Goal: Task Accomplishment & Management: Manage account settings

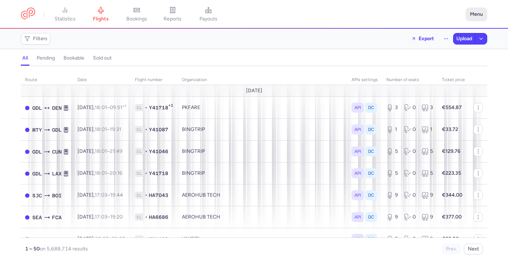
click at [473, 15] on button "Menu" at bounding box center [477, 15] width 22 height 14
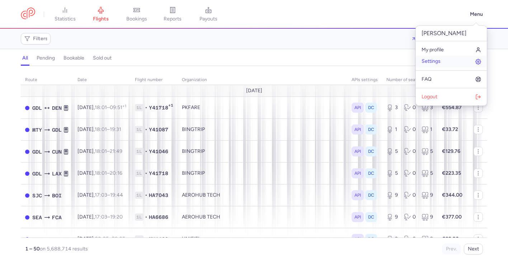
click at [445, 61] on link "Settings" at bounding box center [451, 61] width 71 height 11
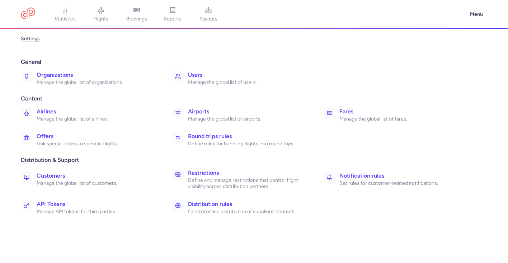
click at [226, 177] on h3 "Restrictions" at bounding box center [248, 173] width 120 height 9
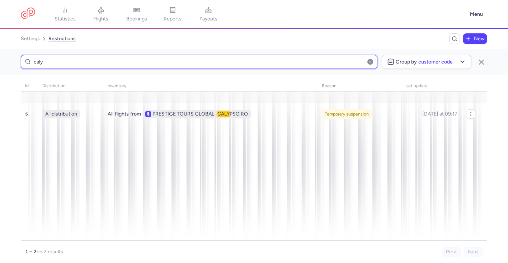
click at [202, 67] on input "caly" at bounding box center [199, 62] width 357 height 14
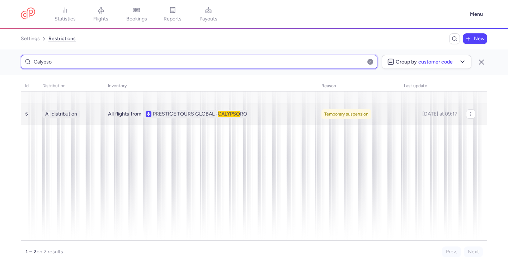
type input "Calypso"
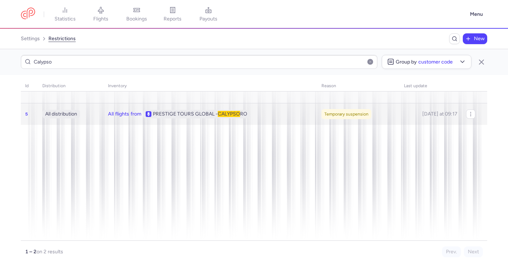
click at [281, 117] on div "All flights from PRESTIGE TOURS GLOBAL - CALYPSO RO" at bounding box center [210, 114] width 205 height 9
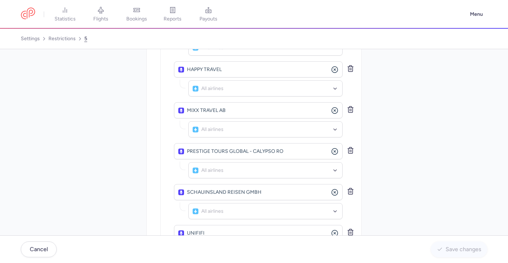
scroll to position [479, 0]
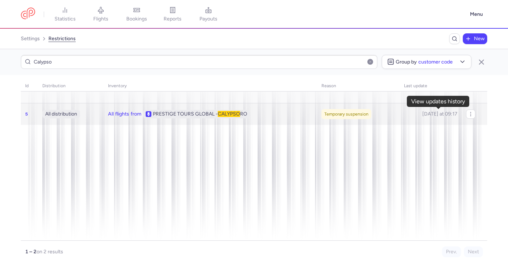
click at [0, 0] on icon "button" at bounding box center [0, 0] width 0 height 0
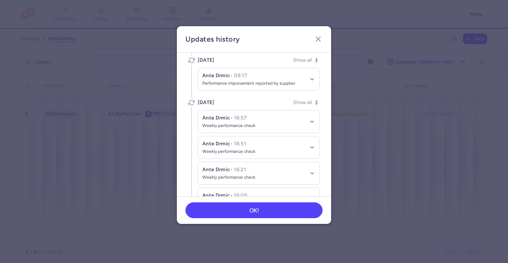
click at [307, 78] on button "Ante Drmic • 09:17 Performance improvement reported by supplier" at bounding box center [258, 79] width 121 height 22
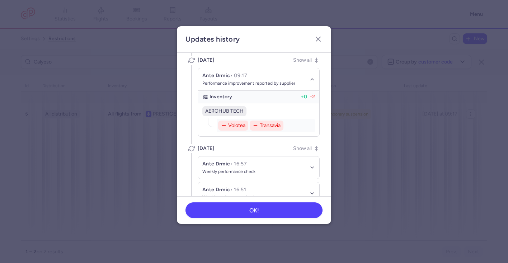
click at [307, 78] on button "Ante Drmic • 09:17 Performance improvement reported by supplier" at bounding box center [258, 79] width 121 height 23
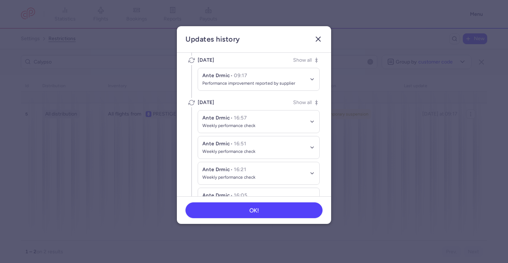
click at [318, 39] on line "button" at bounding box center [318, 39] width 4 height 4
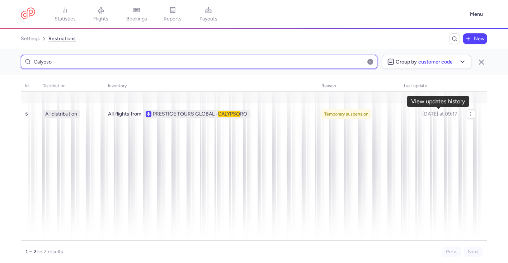
click at [192, 58] on input "Calypso" at bounding box center [199, 62] width 357 height 14
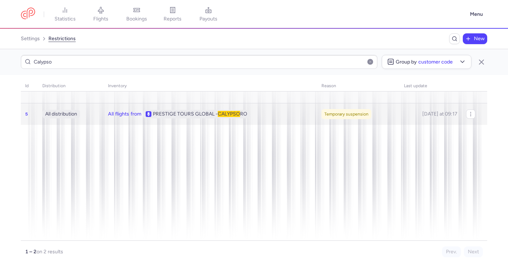
click at [271, 115] on div "All flights from PRESTIGE TOURS GLOBAL - CALYPSO RO" at bounding box center [210, 114] width 205 height 9
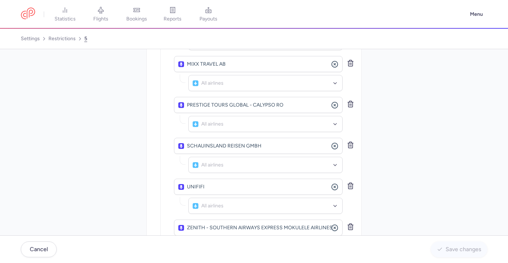
scroll to position [522, 0]
click at [351, 105] on icon "button" at bounding box center [350, 105] width 7 height 7
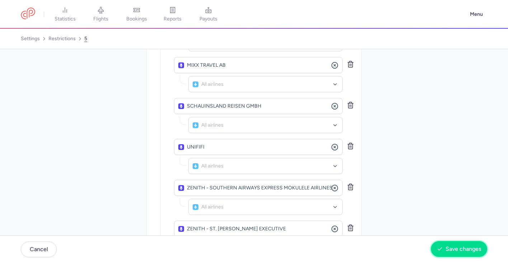
click at [453, 243] on button "Save changes" at bounding box center [459, 249] width 56 height 16
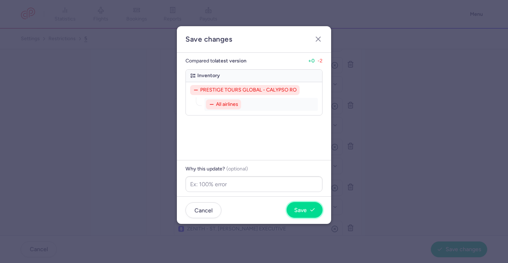
click at [306, 211] on span "Save" at bounding box center [304, 210] width 21 height 6
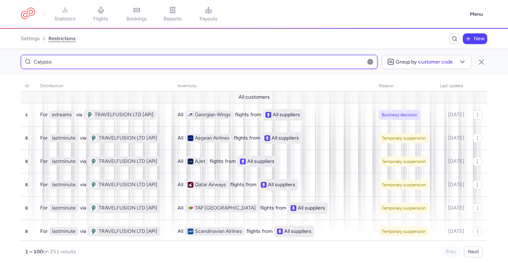
click at [255, 62] on input "Calypso" at bounding box center [199, 62] width 357 height 14
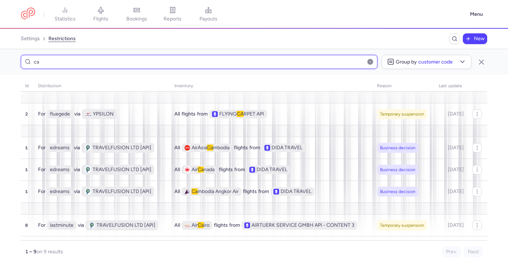
type input "c"
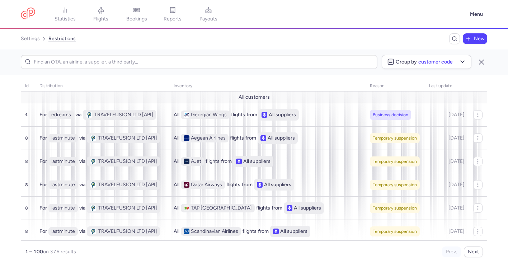
click at [425, 44] on div "settings restrictions New" at bounding box center [254, 38] width 467 height 11
click at [476, 39] on span "New" at bounding box center [479, 39] width 11 height 6
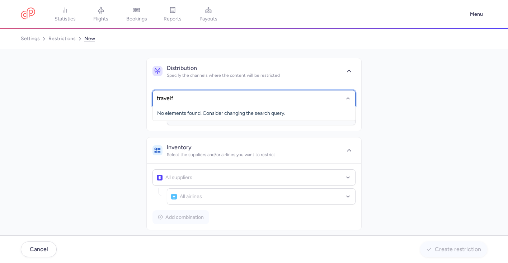
type input "travelfu"
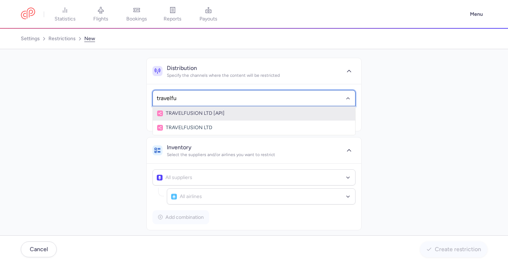
click at [246, 113] on span "TRAVELFUSION LTD [API]" at bounding box center [254, 114] width 194 height 6
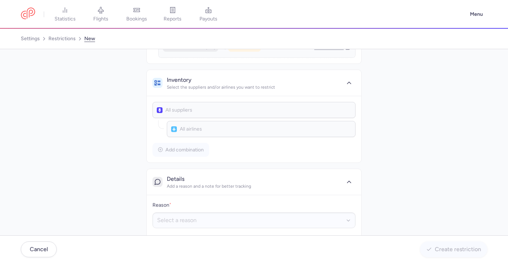
scroll to position [173, 0]
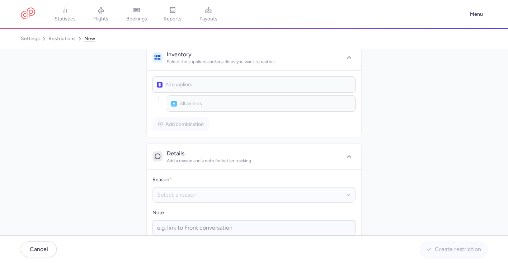
click at [240, 85] on div "All suppliers" at bounding box center [254, 84] width 203 height 16
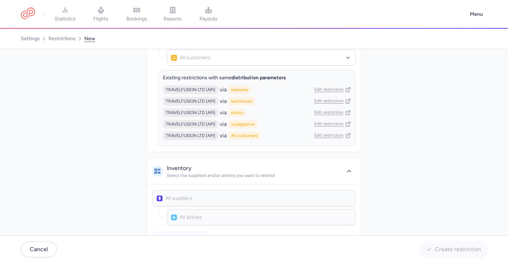
scroll to position [65, 0]
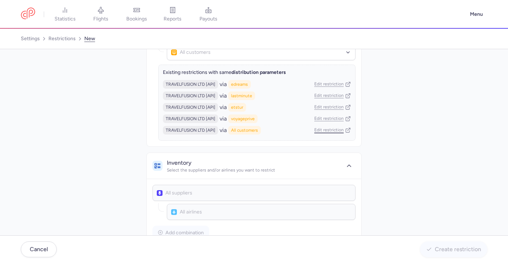
click at [318, 131] on link "Edit restriction" at bounding box center [332, 130] width 37 height 6
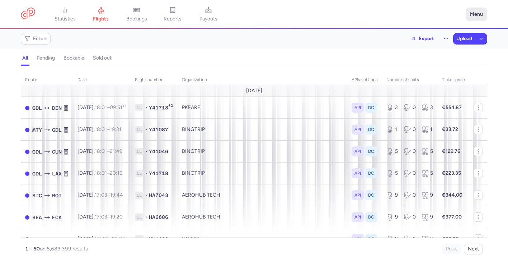
click at [470, 14] on button "Menu" at bounding box center [477, 15] width 22 height 14
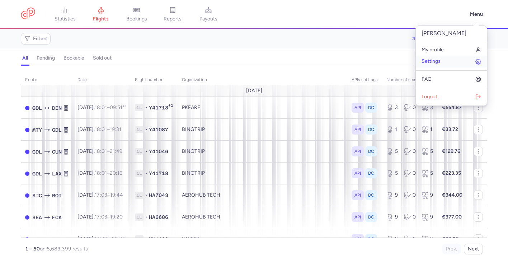
click at [451, 60] on link "Settings" at bounding box center [451, 61] width 71 height 11
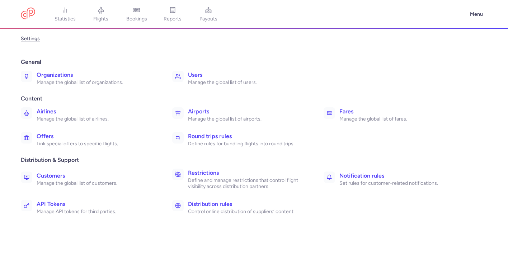
click at [75, 79] on h3 "Organizations" at bounding box center [97, 75] width 120 height 9
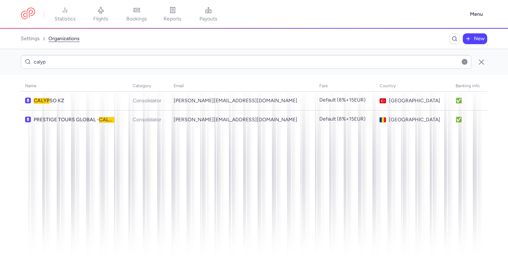
type input "calyp"
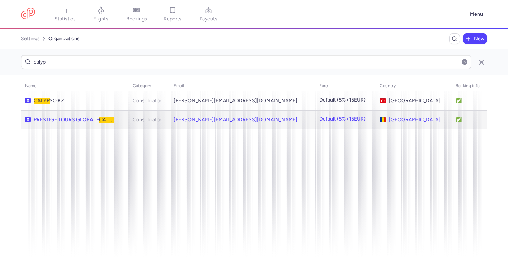
click at [124, 122] on div "PRESTIGE TOURS GLOBAL - CALYP SO RO" at bounding box center [74, 120] width 99 height 6
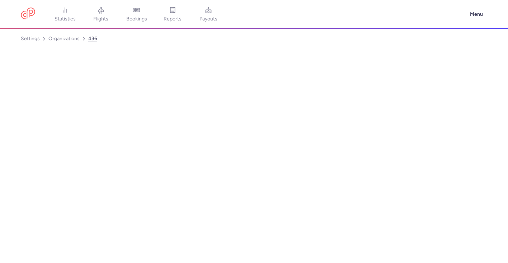
select select "CONSOLIDATOR"
select select "ro"
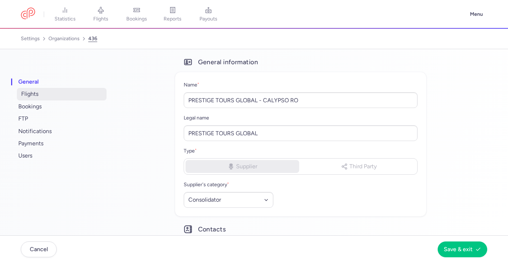
click at [62, 94] on span "flights" at bounding box center [62, 94] width 90 height 12
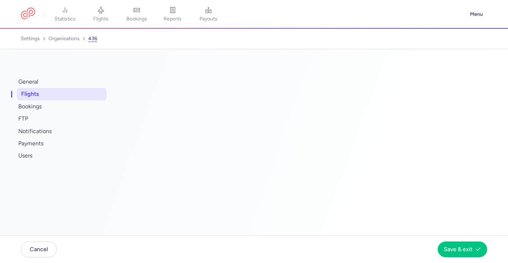
select select "hours"
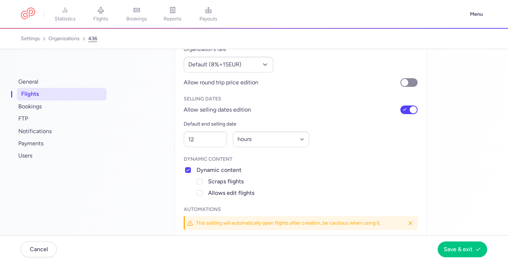
scroll to position [129, 0]
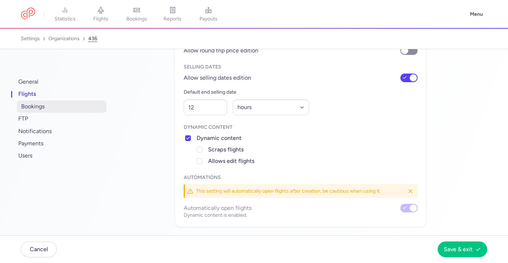
click at [60, 108] on span "bookings" at bounding box center [62, 107] width 90 height 12
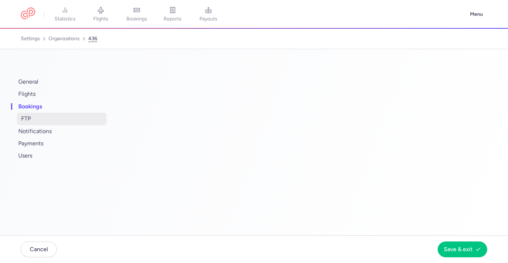
select select "2"
select select "18"
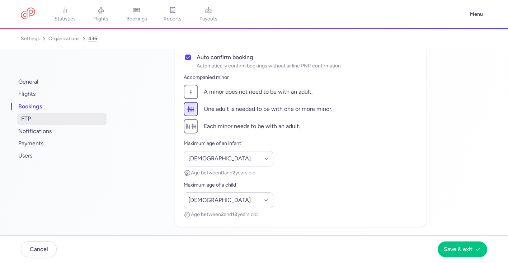
scroll to position [109, 0]
click at [60, 117] on span "FTP" at bounding box center [62, 119] width 90 height 12
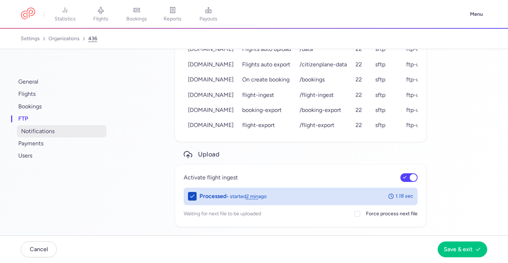
scroll to position [54, 0]
click at [59, 130] on span "notifications" at bounding box center [62, 131] width 90 height 12
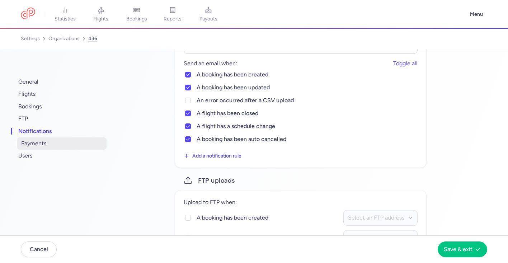
click at [58, 141] on span "payments" at bounding box center [62, 143] width 90 height 12
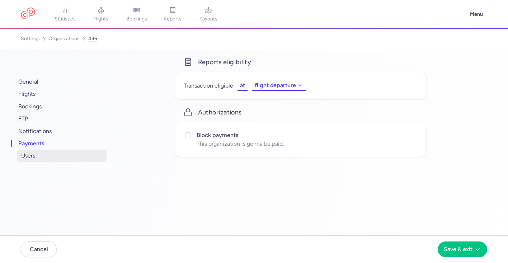
scroll to position [0, 0]
click at [55, 159] on span "users" at bounding box center [62, 156] width 90 height 12
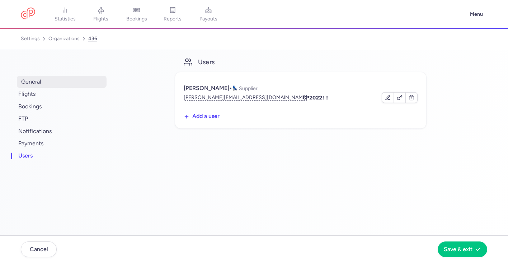
click at [69, 84] on span "general" at bounding box center [62, 82] width 90 height 12
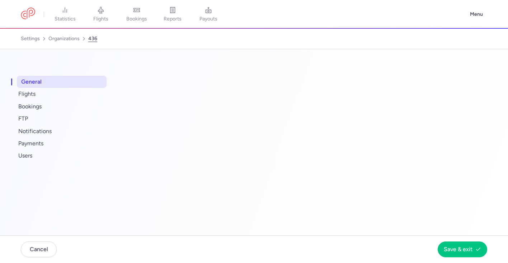
select select "CONSOLIDATOR"
select select "ro"
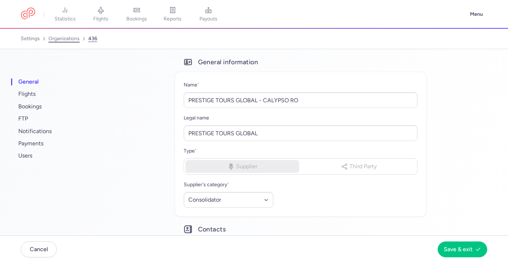
click at [64, 40] on link "organizations" at bounding box center [63, 38] width 31 height 11
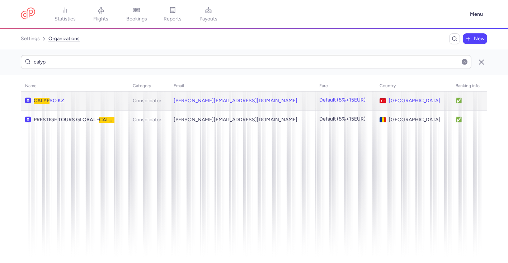
click at [124, 101] on div "CALYP SO KZ" at bounding box center [74, 101] width 99 height 6
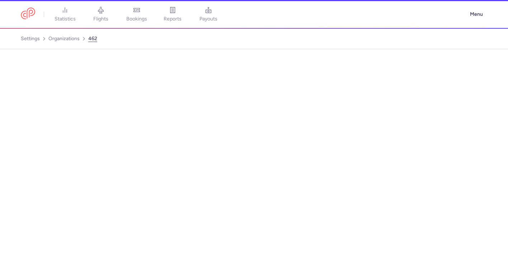
select select "CONSOLIDATOR"
select select "tr"
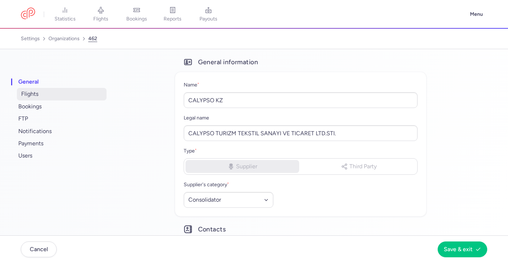
click at [59, 97] on span "flights" at bounding box center [62, 94] width 90 height 12
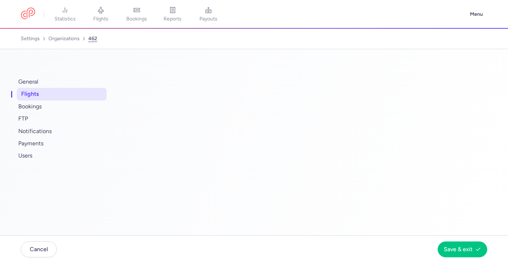
select select "days"
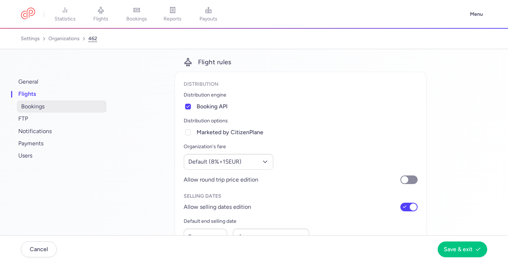
click at [60, 109] on span "bookings" at bounding box center [62, 107] width 90 height 12
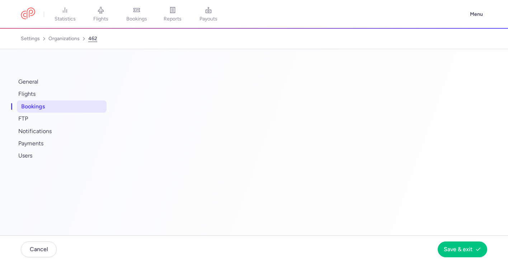
select select "2"
select select "18"
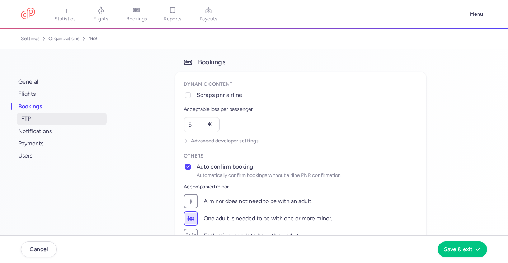
click at [62, 119] on span "FTP" at bounding box center [62, 119] width 90 height 12
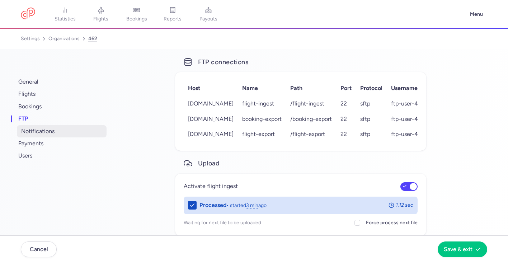
click at [63, 135] on span "notifications" at bounding box center [62, 131] width 90 height 12
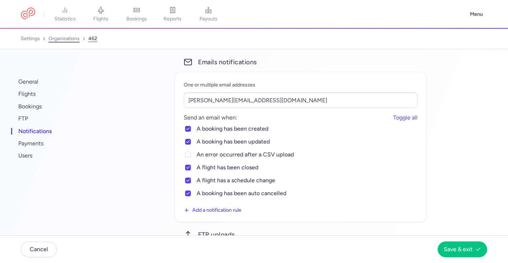
click at [67, 40] on link "organizations" at bounding box center [63, 38] width 31 height 11
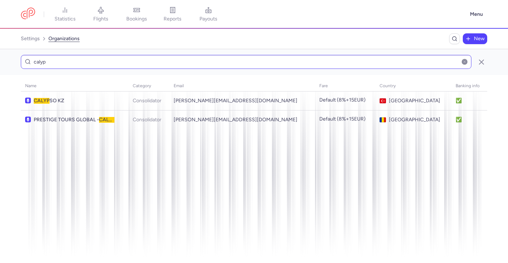
click at [76, 61] on input "calyp" at bounding box center [246, 62] width 451 height 14
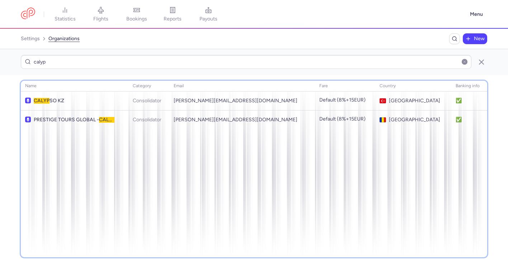
click at [138, 155] on div "name category email fare country banking info CALYP SO KZ Consolidator gabriela…" at bounding box center [254, 169] width 467 height 177
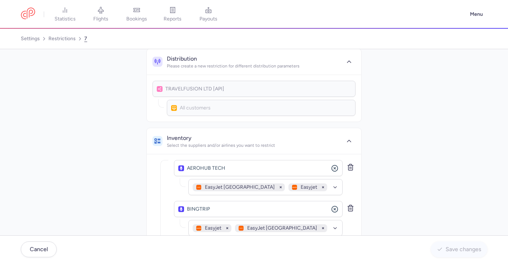
scroll to position [126, 0]
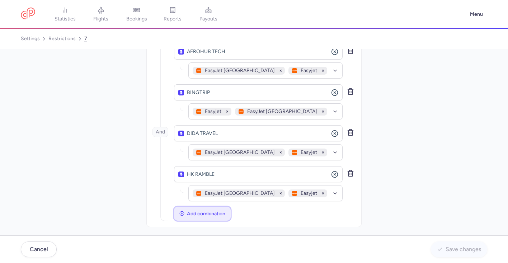
click at [201, 216] on span "Add combination" at bounding box center [206, 213] width 38 height 5
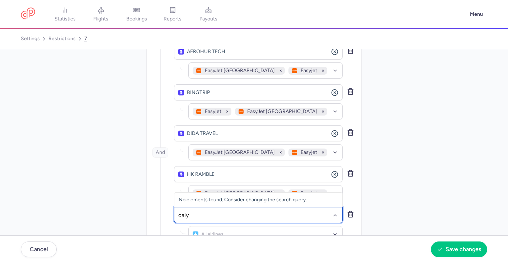
type input "calyp"
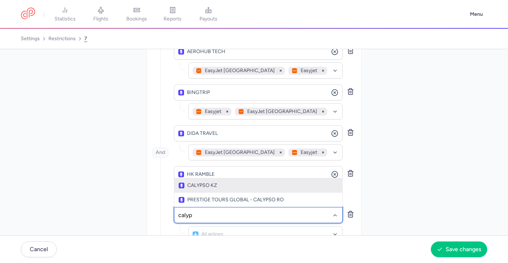
click at [233, 187] on span "CALYPSO KZ" at bounding box center [258, 186] width 159 height 6
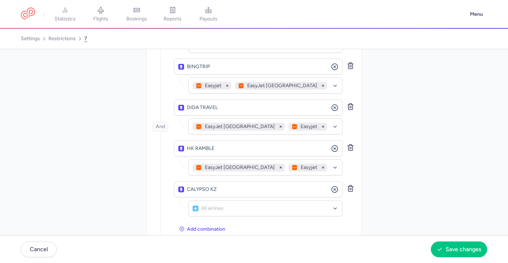
scroll to position [167, 0]
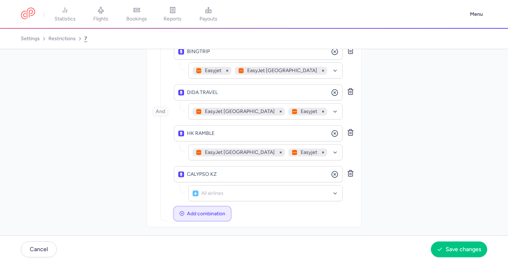
click at [205, 213] on span "Add combination" at bounding box center [206, 213] width 38 height 5
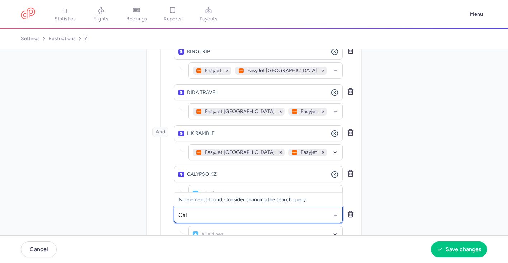
type input "Caly"
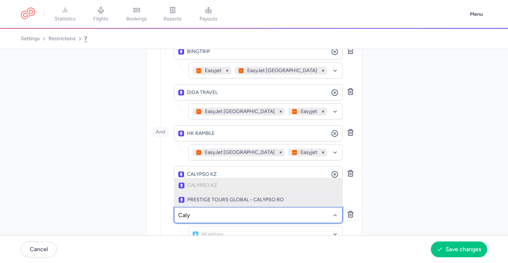
click at [244, 197] on span "PRESTIGE TOURS GLOBAL - CALYPSO RO" at bounding box center [258, 200] width 159 height 6
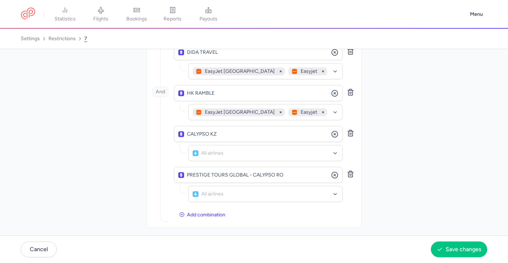
scroll to position [208, 0]
click at [451, 254] on button "Save changes" at bounding box center [459, 249] width 56 height 16
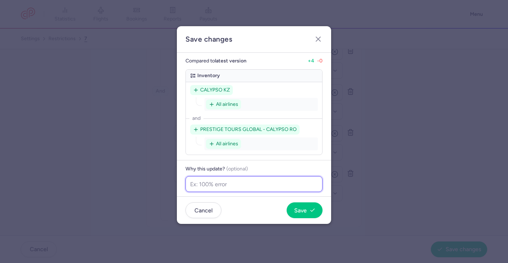
click at [273, 189] on input "text" at bounding box center [254, 184] width 137 height 16
type input "Retry API on secondary channels"
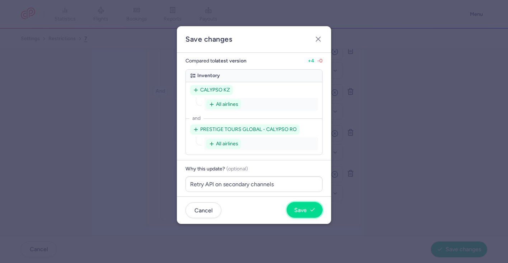
click at [310, 209] on icon "button" at bounding box center [313, 210] width 6 height 6
